Goal: Find contact information: Find contact information

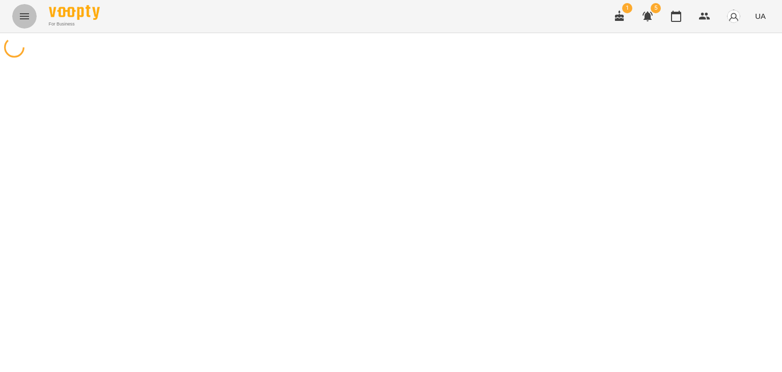
click at [24, 13] on icon "Menu" at bounding box center [24, 16] width 9 height 6
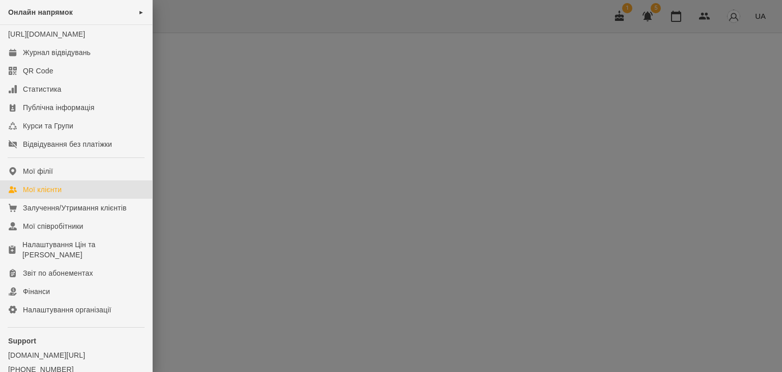
click at [43, 195] on div "Мої клієнти" at bounding box center [42, 189] width 39 height 10
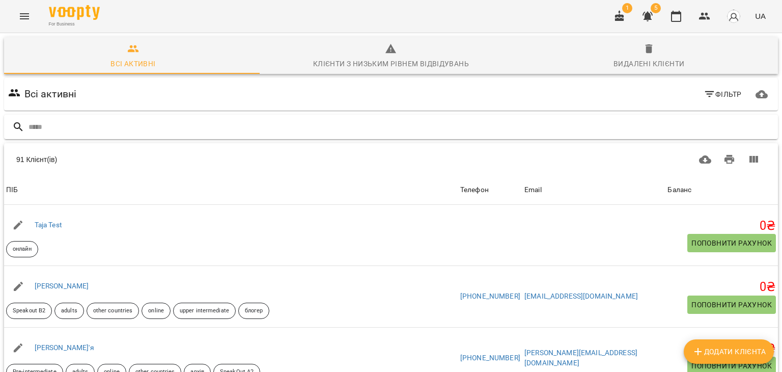
click at [79, 128] on input "text" at bounding box center [402, 127] width 746 height 17
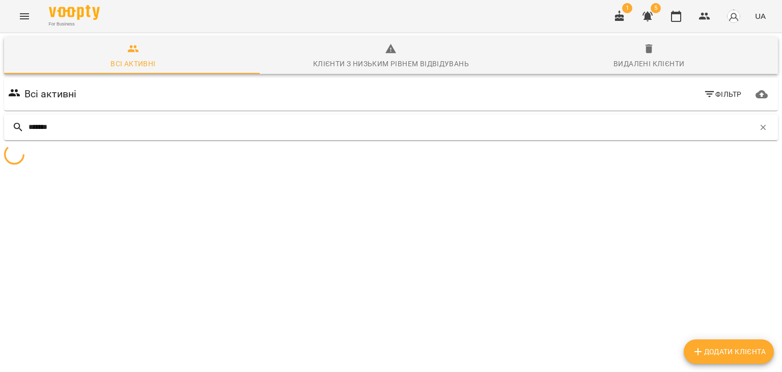
type input "*******"
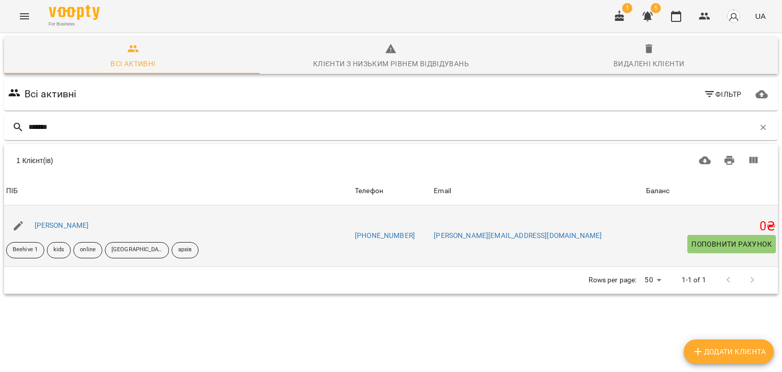
click at [77, 230] on div "[PERSON_NAME]" at bounding box center [62, 226] width 59 height 14
click at [78, 227] on link "[PERSON_NAME]" at bounding box center [62, 225] width 54 height 8
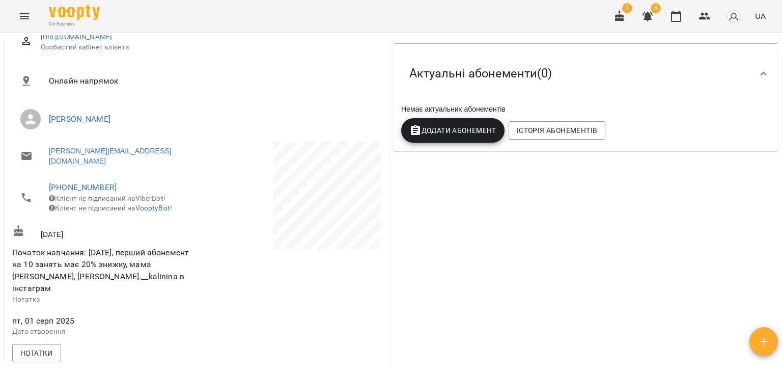
scroll to position [153, 0]
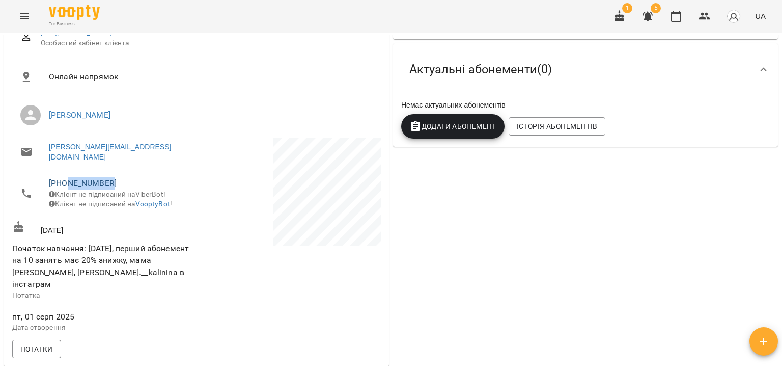
drag, startPoint x: 112, startPoint y: 173, endPoint x: 67, endPoint y: 172, distance: 44.3
click at [67, 177] on span "[PHONE_NUMBER]" at bounding box center [118, 183] width 138 height 12
copy link "958283333"
drag, startPoint x: 47, startPoint y: 145, endPoint x: 149, endPoint y: 149, distance: 101.4
click at [149, 149] on li "[PERSON_NAME][EMAIL_ADDRESS][DOMAIN_NAME]" at bounding box center [103, 152] width 182 height 29
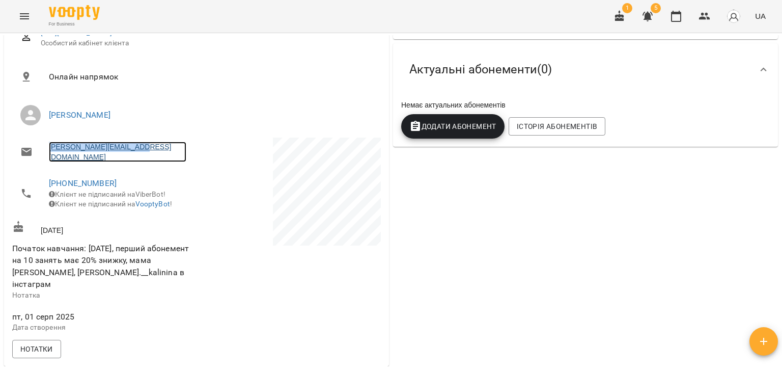
copy link "[PERSON_NAME][EMAIL_ADDRESS][DOMAIN_NAME]"
